Goal: Navigation & Orientation: Find specific page/section

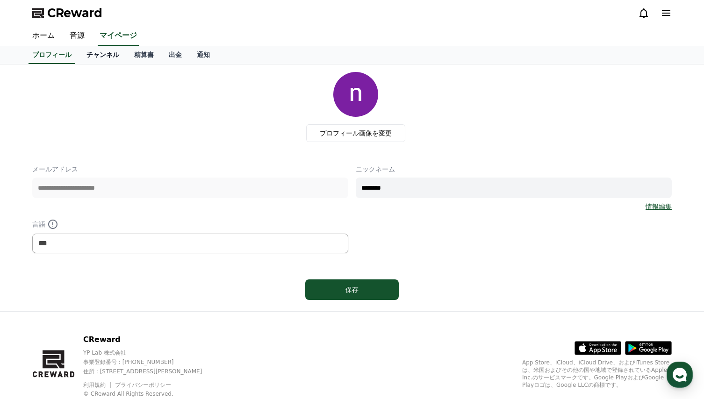
click at [87, 55] on link "チャンネル" at bounding box center [103, 55] width 48 height 18
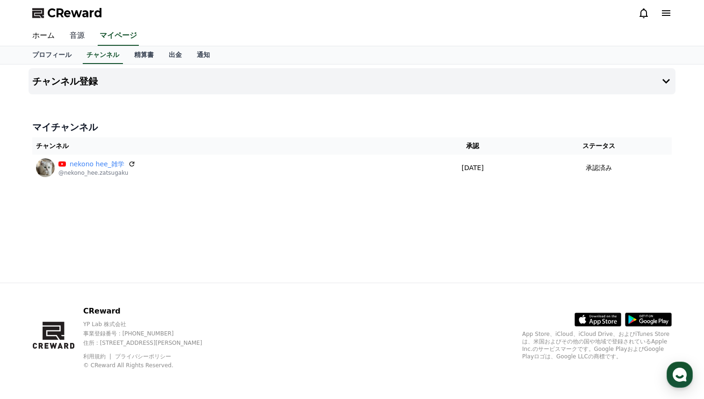
click at [73, 34] on link "音源" at bounding box center [77, 36] width 30 height 20
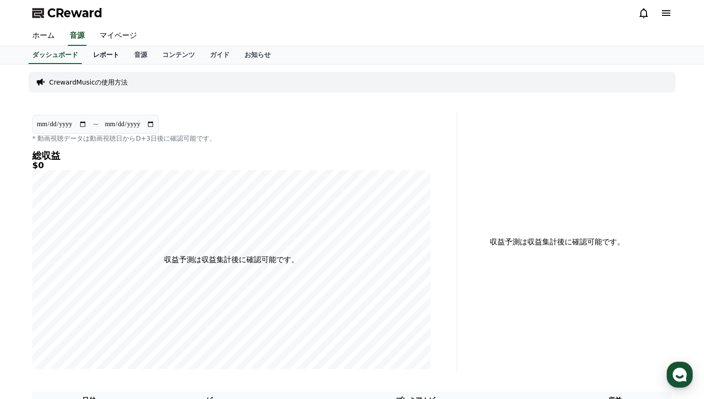
click at [89, 53] on link "レポート" at bounding box center [106, 55] width 41 height 18
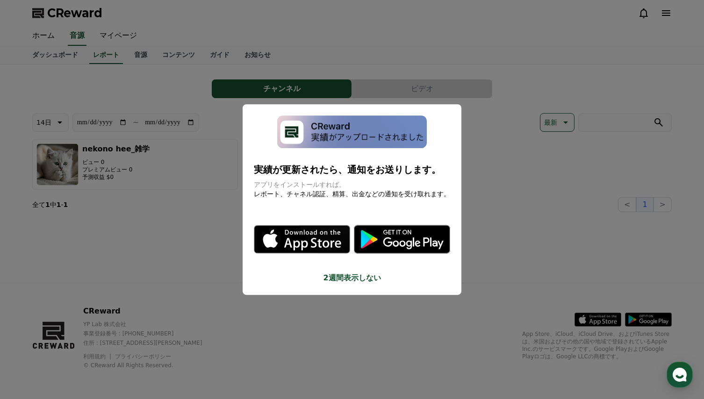
click at [143, 227] on button "close modal" at bounding box center [352, 199] width 704 height 399
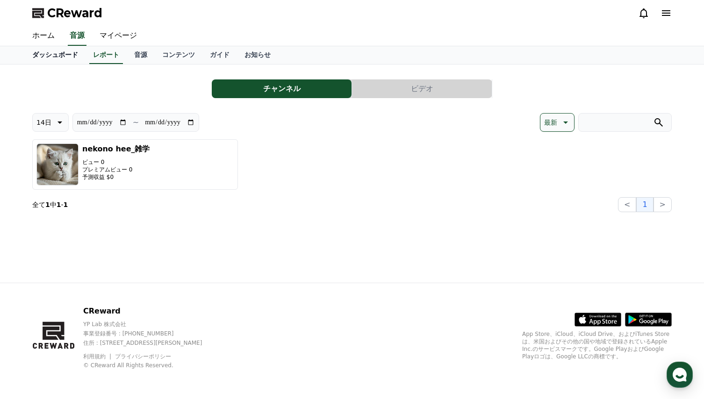
click at [42, 57] on link "ダッシュボード" at bounding box center [55, 55] width 61 height 18
